Goal: Register for event/course

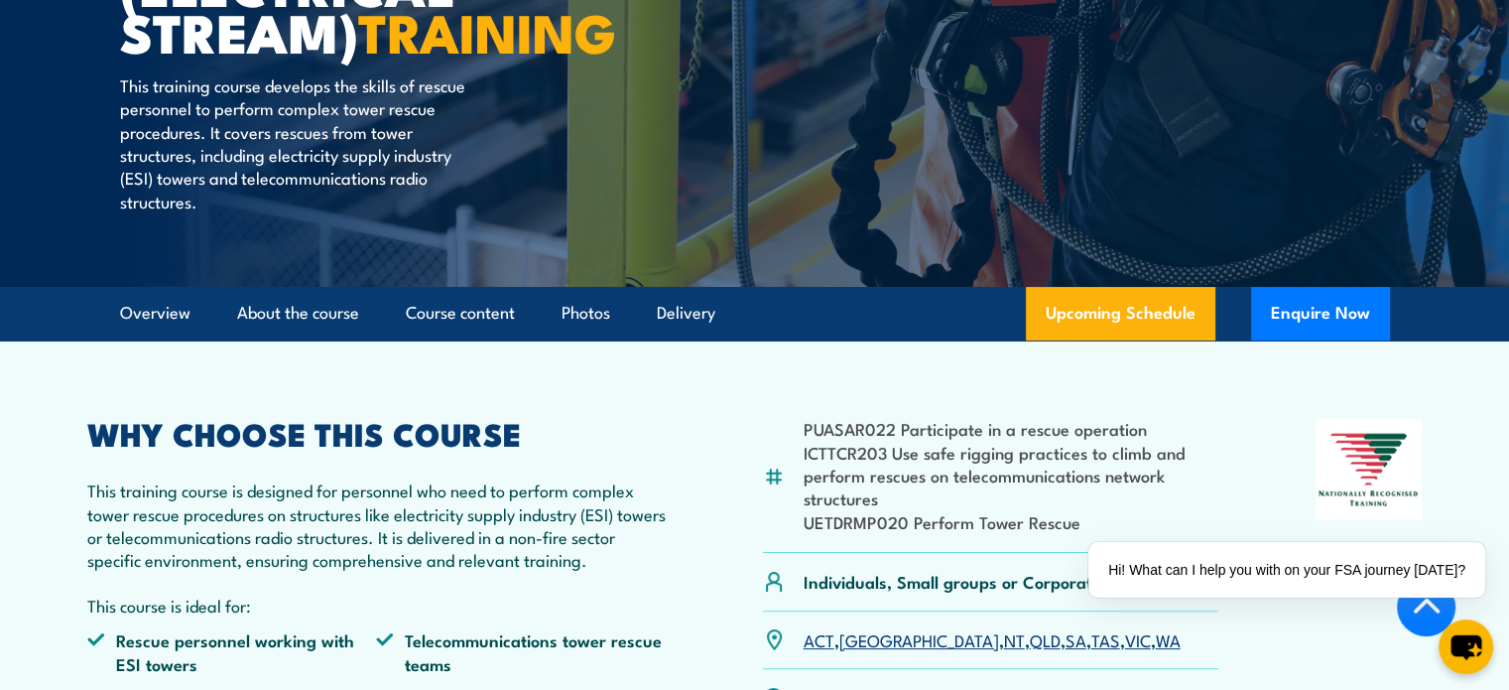
click at [675, 501] on div "PUASAR022 Participate in a rescue operation ICTTCR203 Use safe rigging practice…" at bounding box center [755, 596] width 1336 height 355
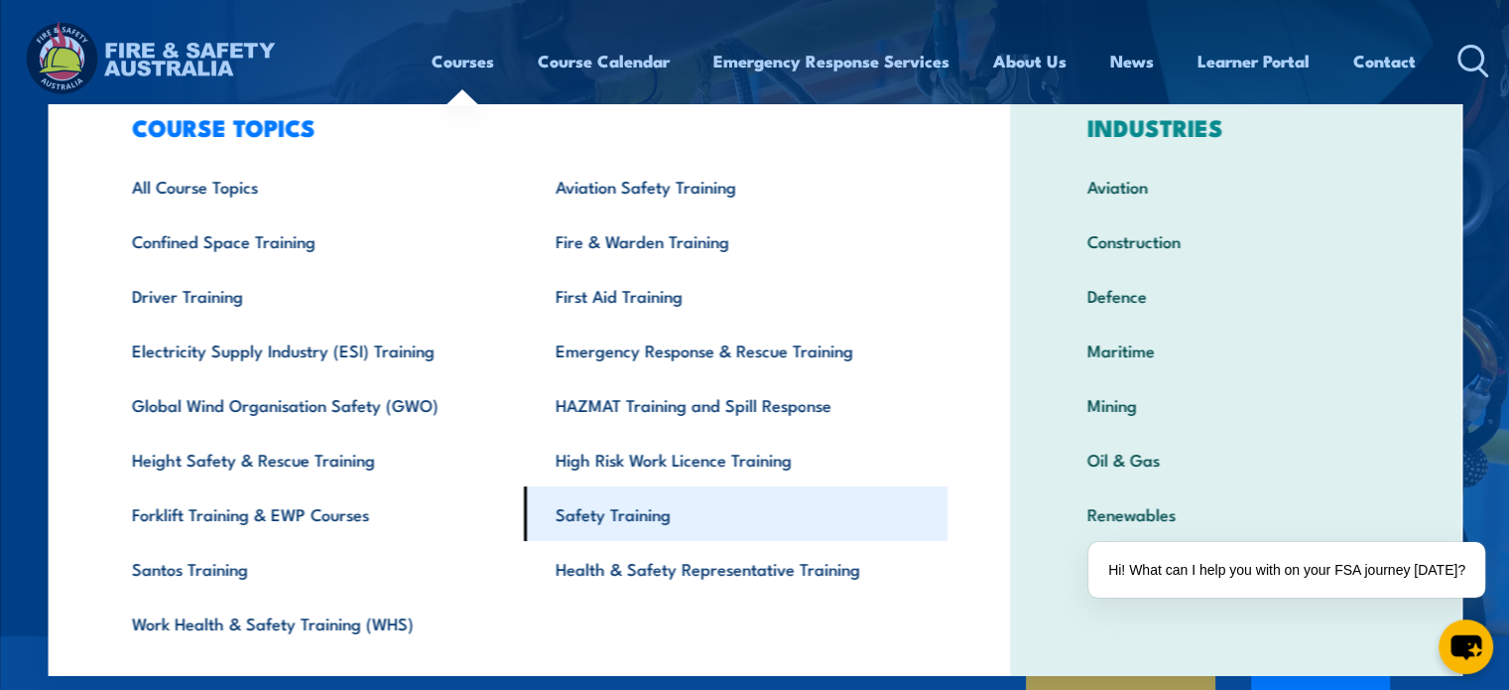
scroll to position [103, 0]
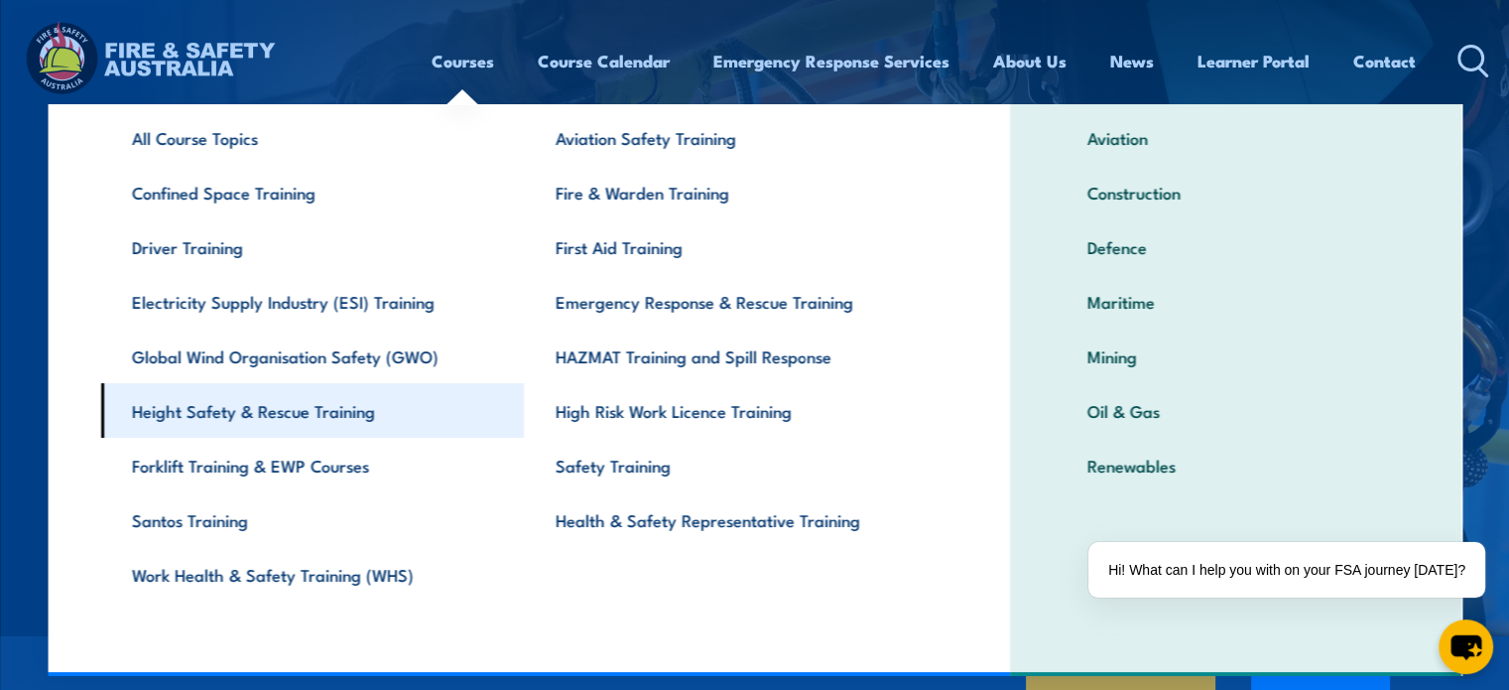
click at [245, 416] on link "Height Safety & Rescue Training" at bounding box center [312, 410] width 424 height 55
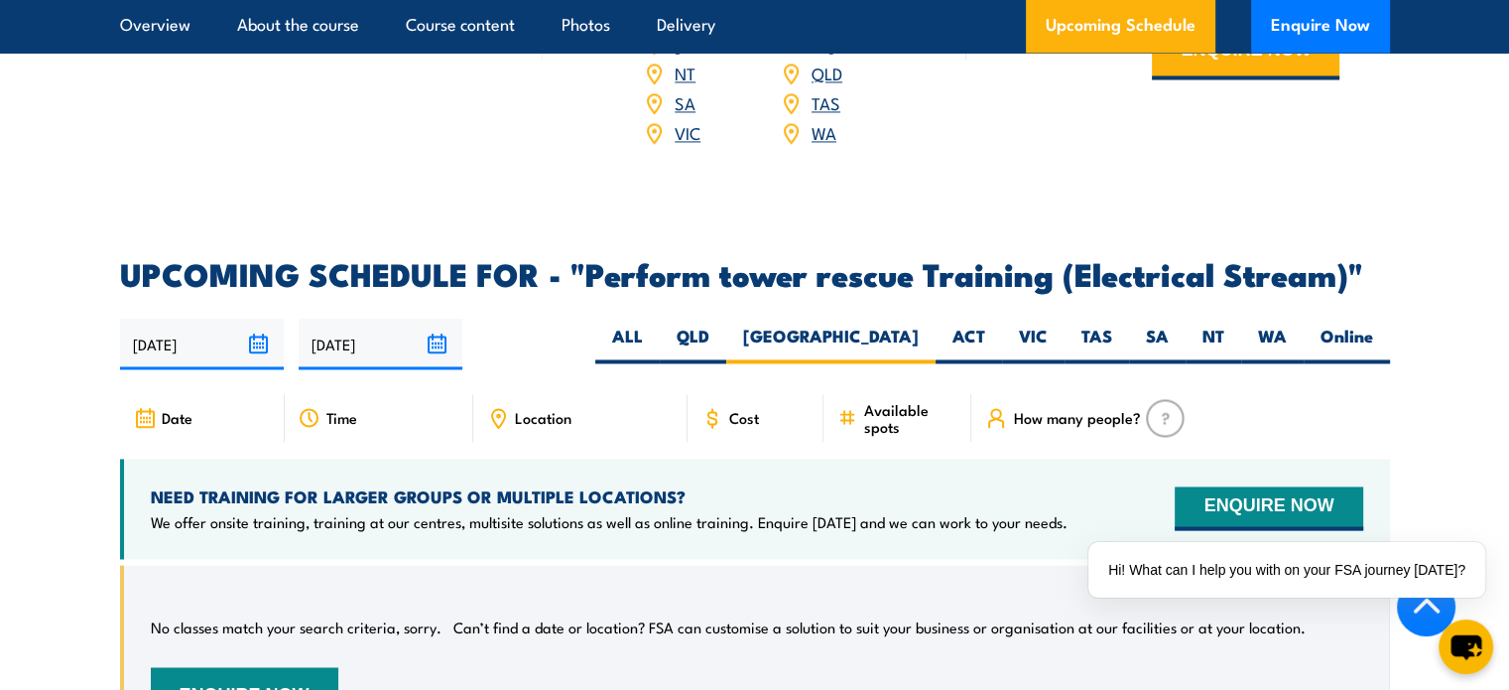
scroll to position [3151, 0]
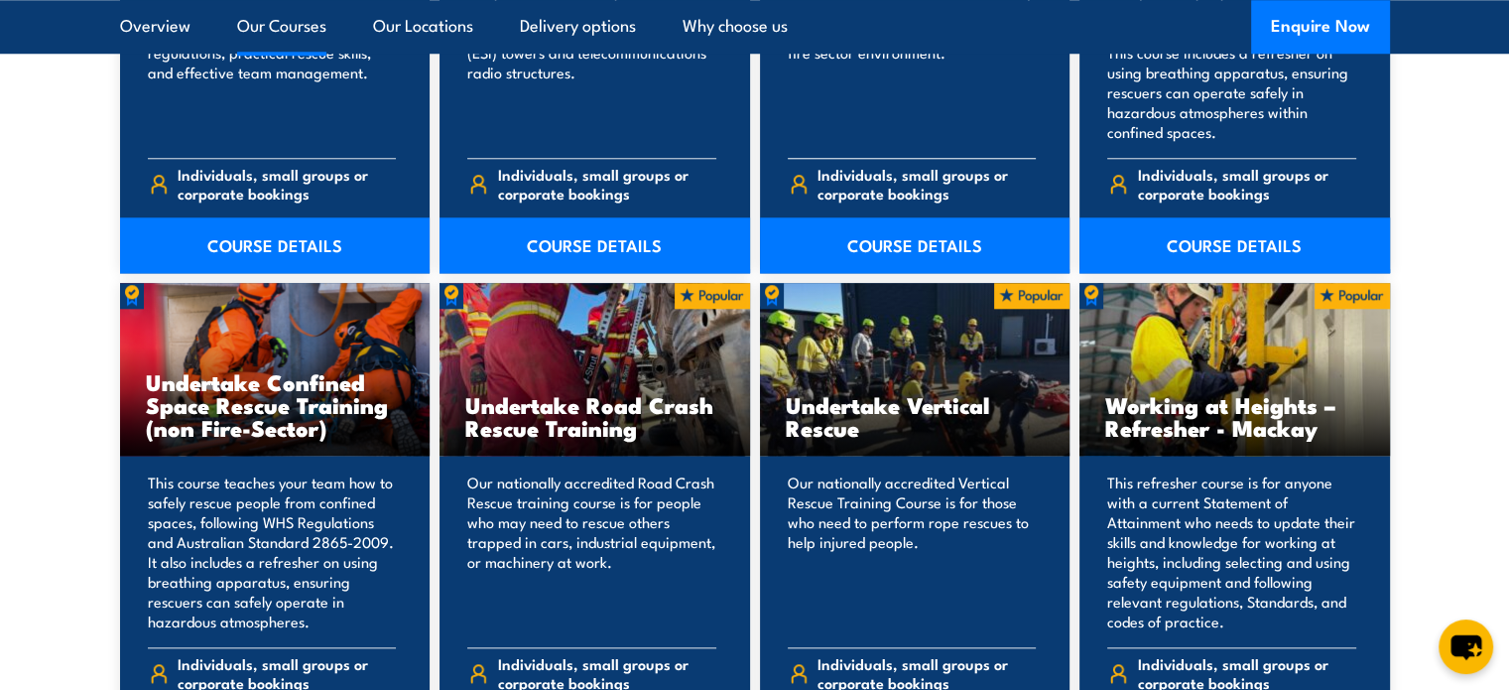
scroll to position [1985, 0]
